Goal: Find specific page/section: Find specific page/section

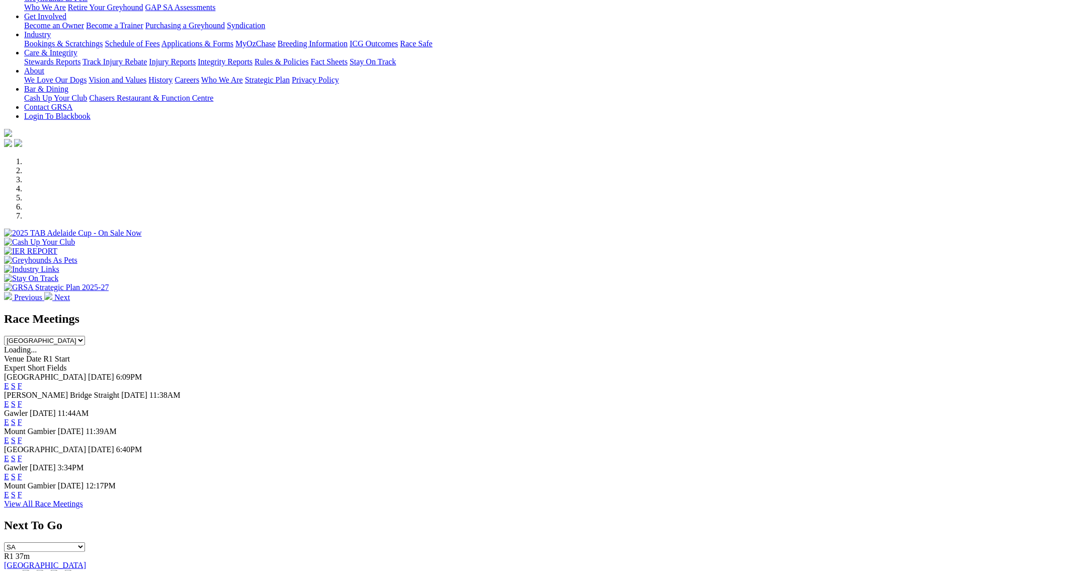
scroll to position [201, 0]
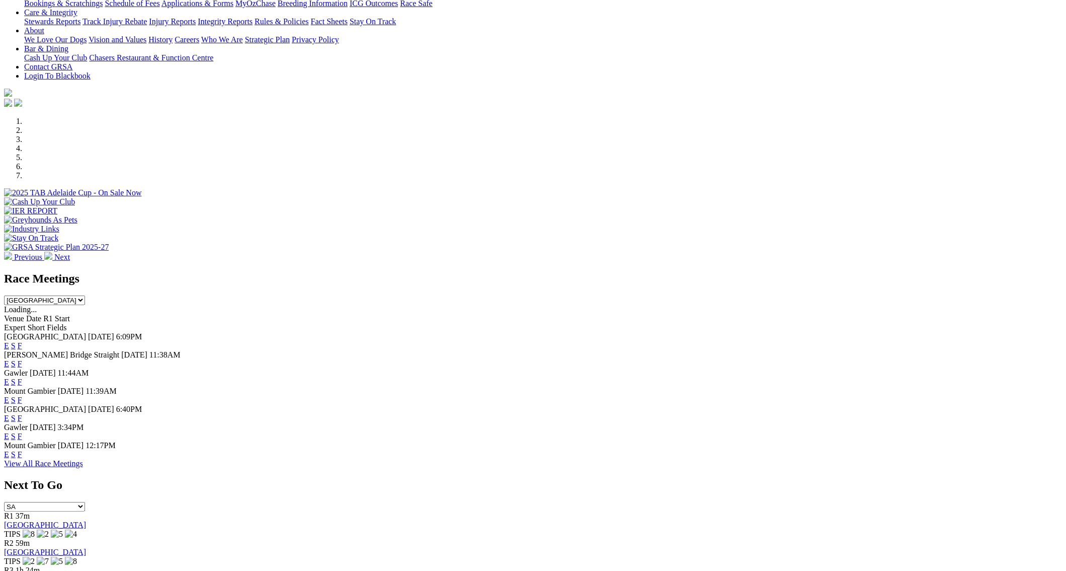
click at [22, 458] on link "F" at bounding box center [20, 454] width 5 height 9
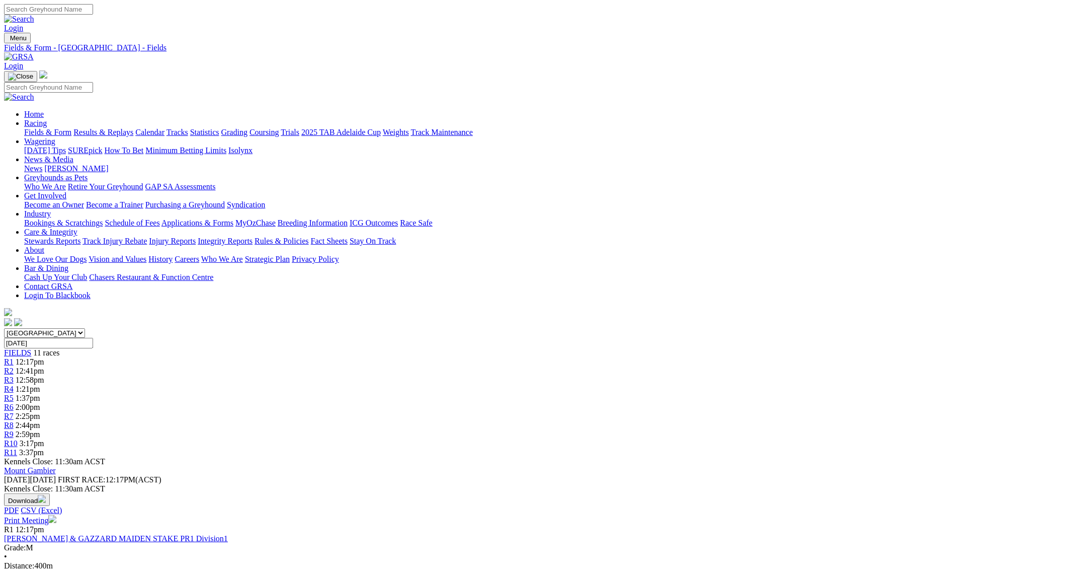
click at [71, 128] on link "Fields & Form" at bounding box center [47, 132] width 47 height 9
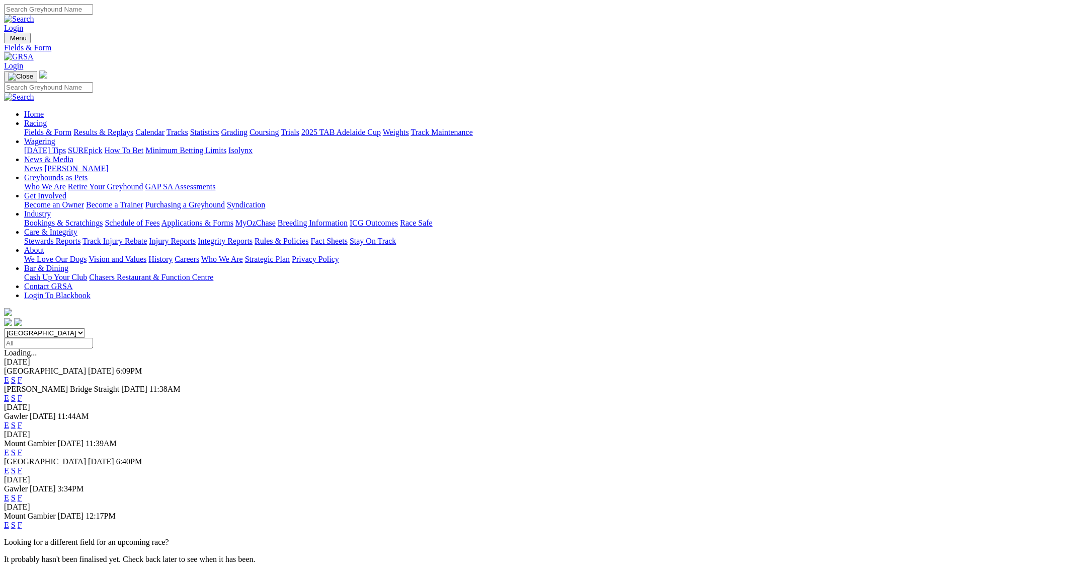
click at [22, 448] on link "F" at bounding box center [20, 452] width 5 height 9
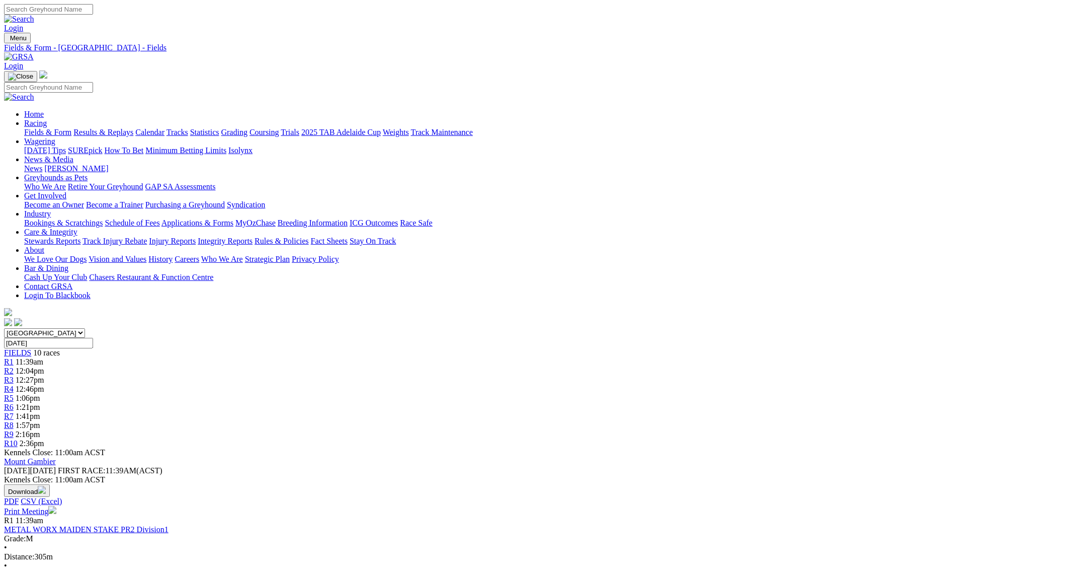
click at [71, 128] on link "Fields & Form" at bounding box center [47, 132] width 47 height 9
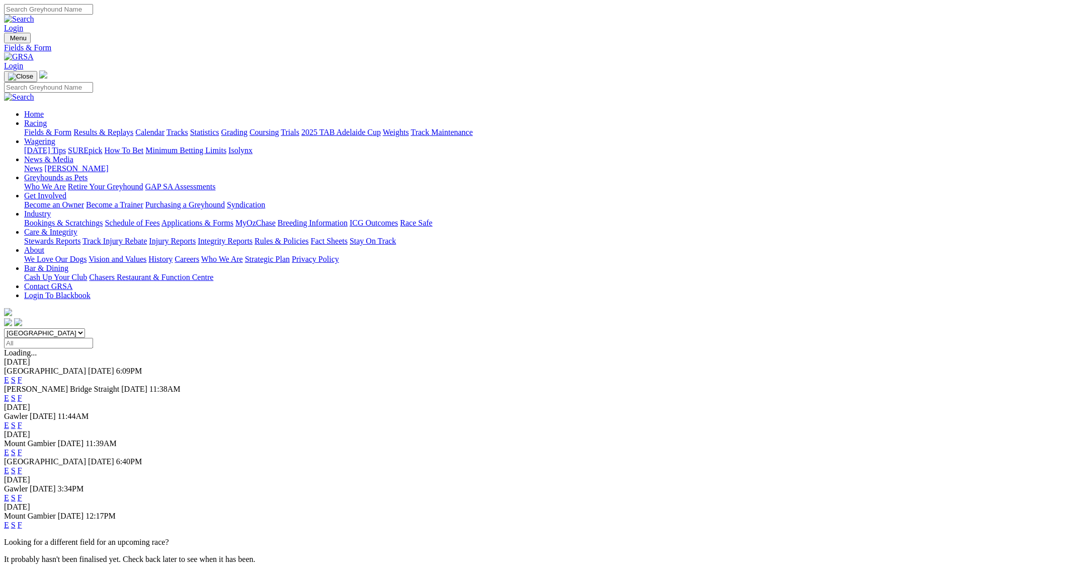
click at [22, 466] on link "F" at bounding box center [20, 470] width 5 height 9
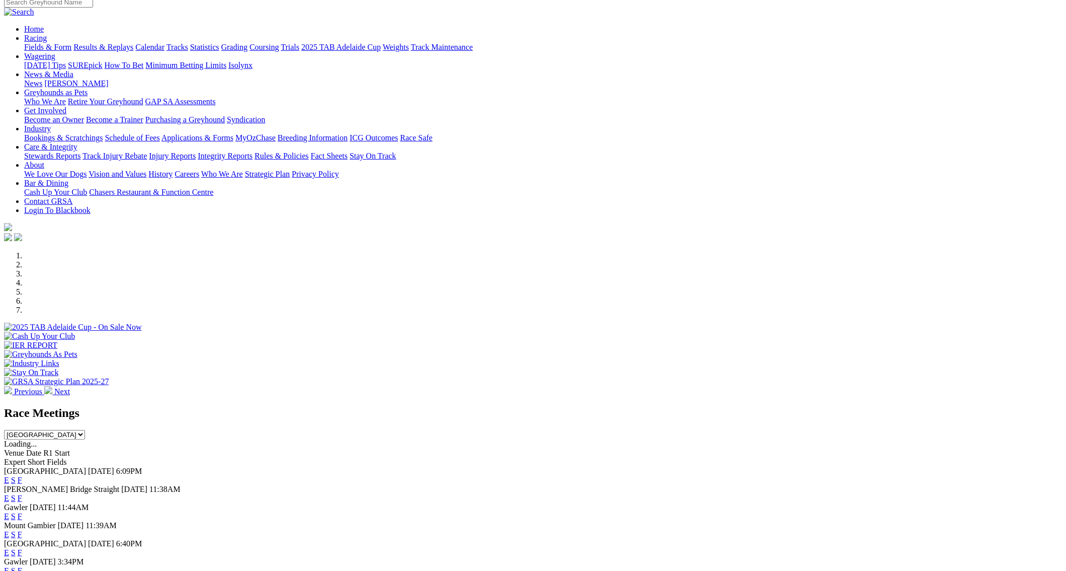
scroll to position [147, 0]
